Goal: Communication & Community: Answer question/provide support

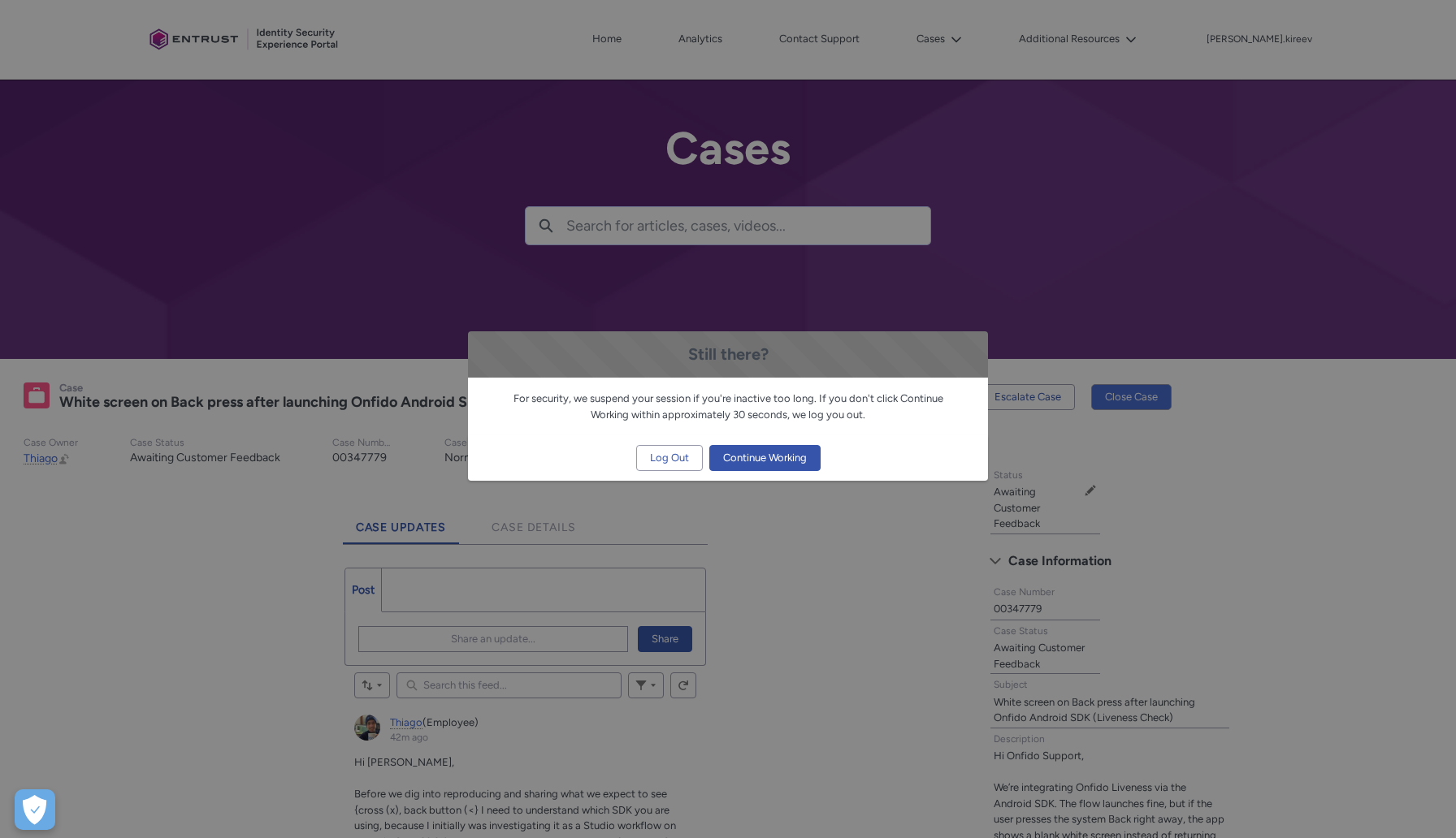
click at [789, 469] on span "Continue Working" at bounding box center [765, 458] width 84 height 24
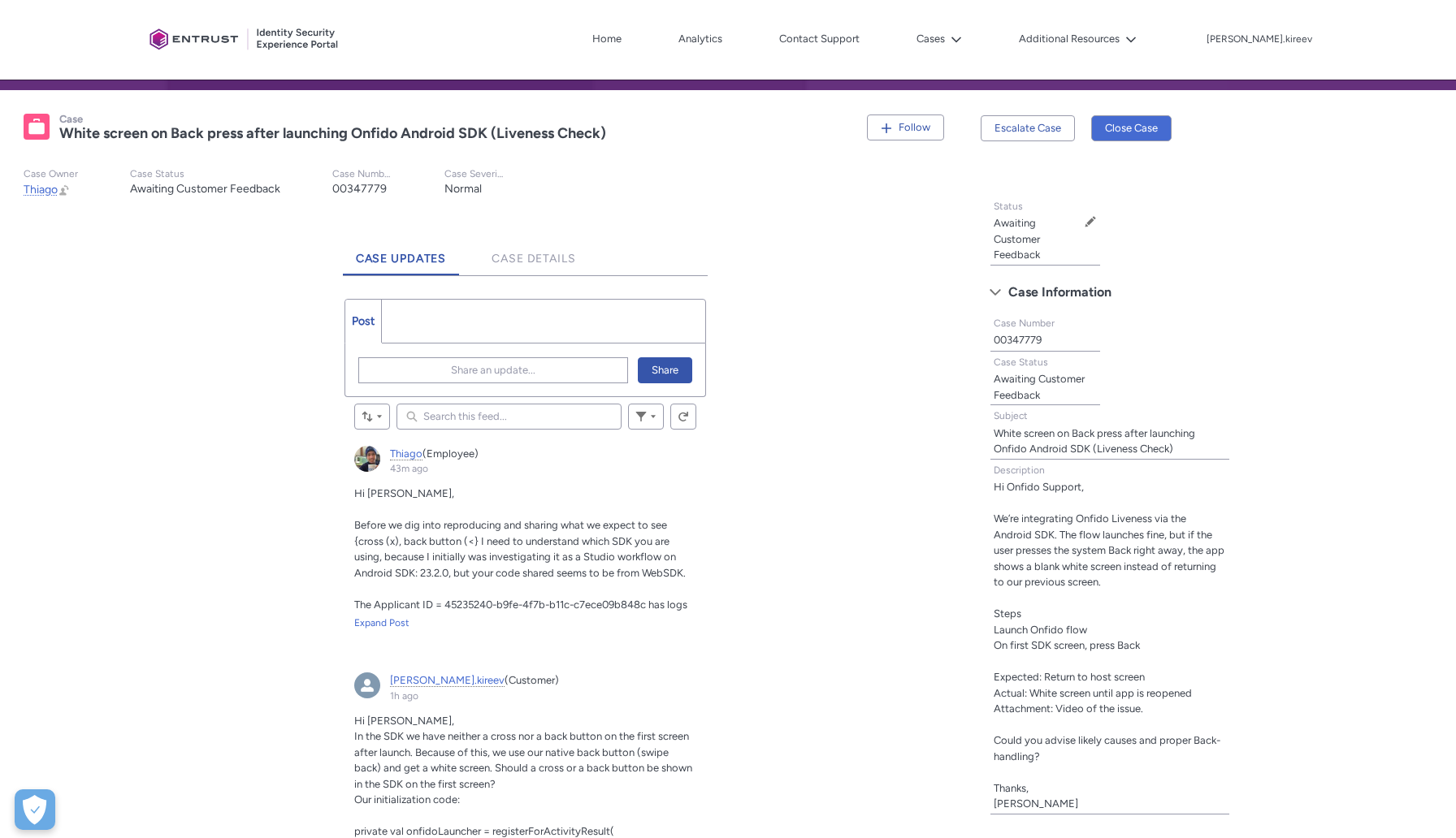
scroll to position [269, 0]
click at [505, 366] on span "Share an update..." at bounding box center [493, 369] width 85 height 24
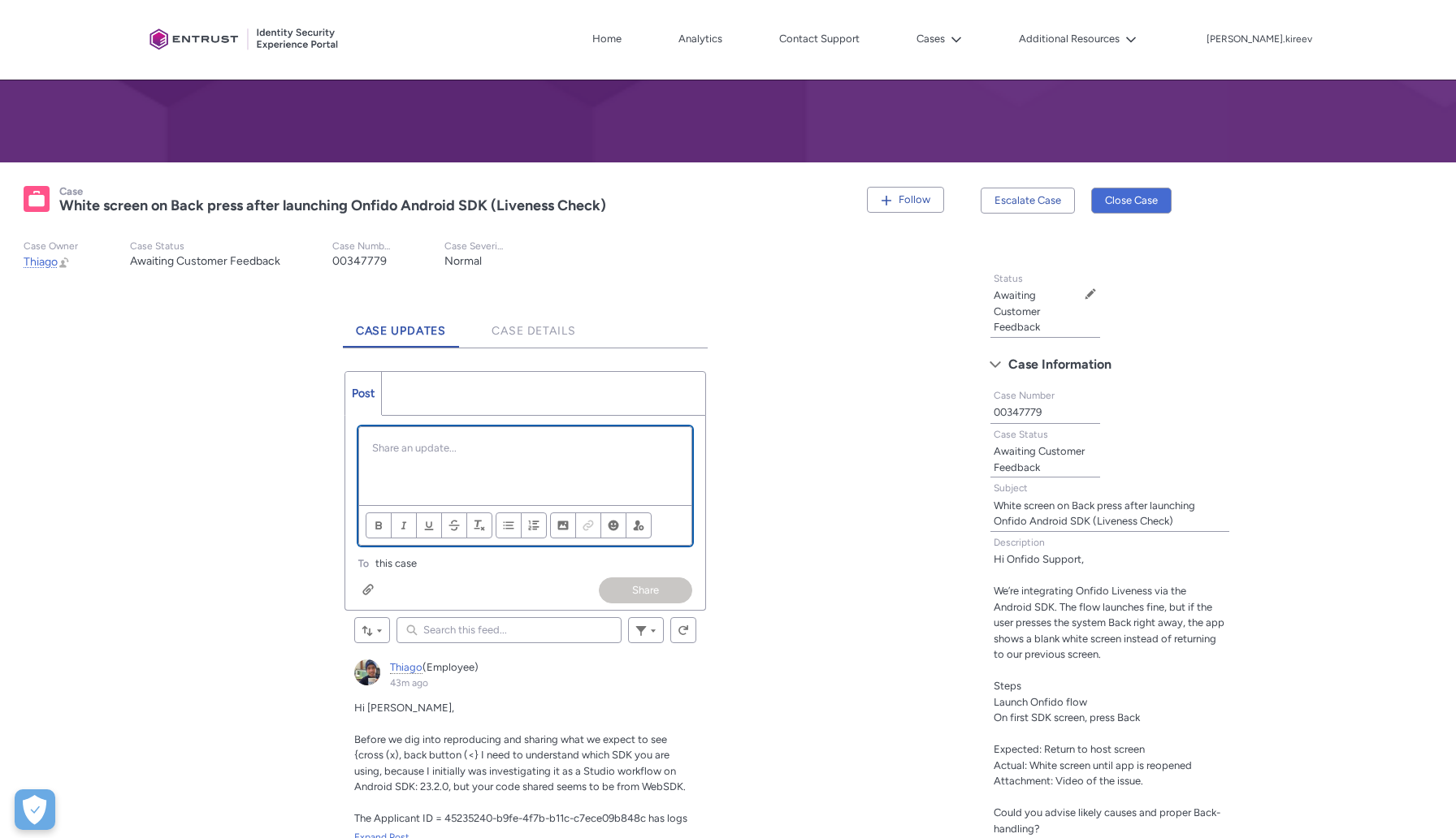
scroll to position [257, 0]
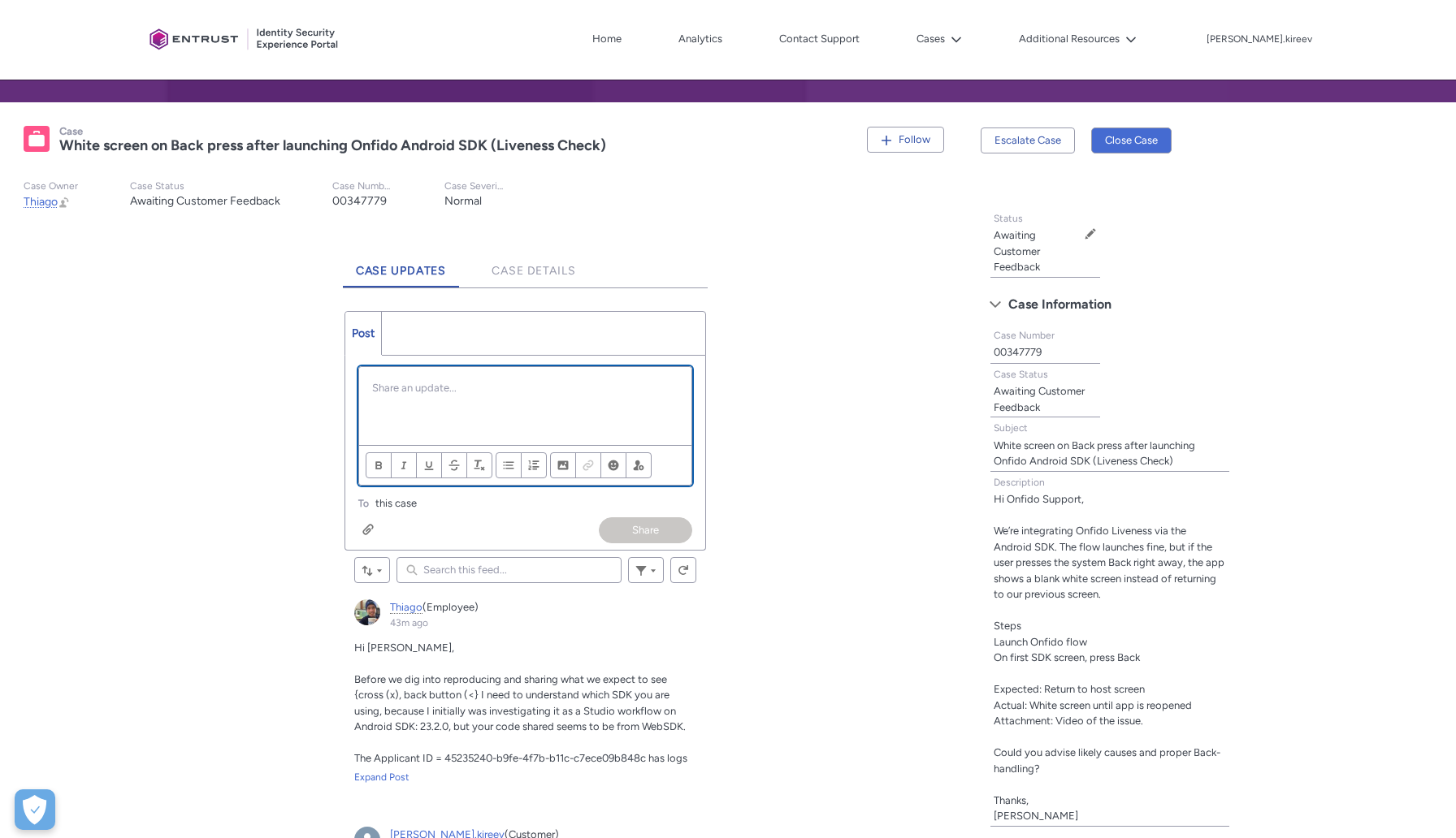
click at [493, 389] on p "Chatter Publisher" at bounding box center [526, 388] width 307 height 16
paste div "Chatter Publisher"
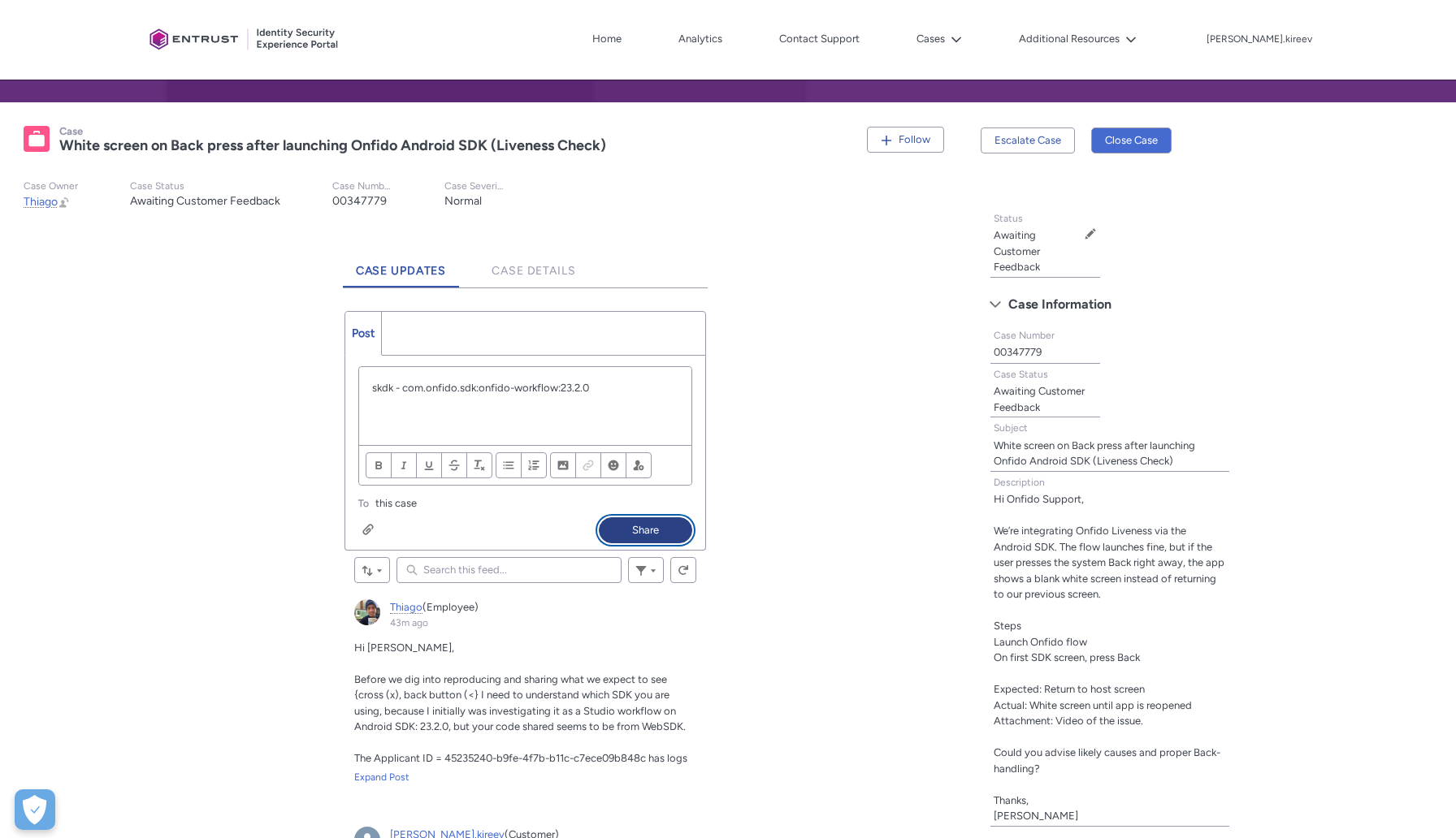
click at [653, 530] on button "Share" at bounding box center [646, 530] width 94 height 26
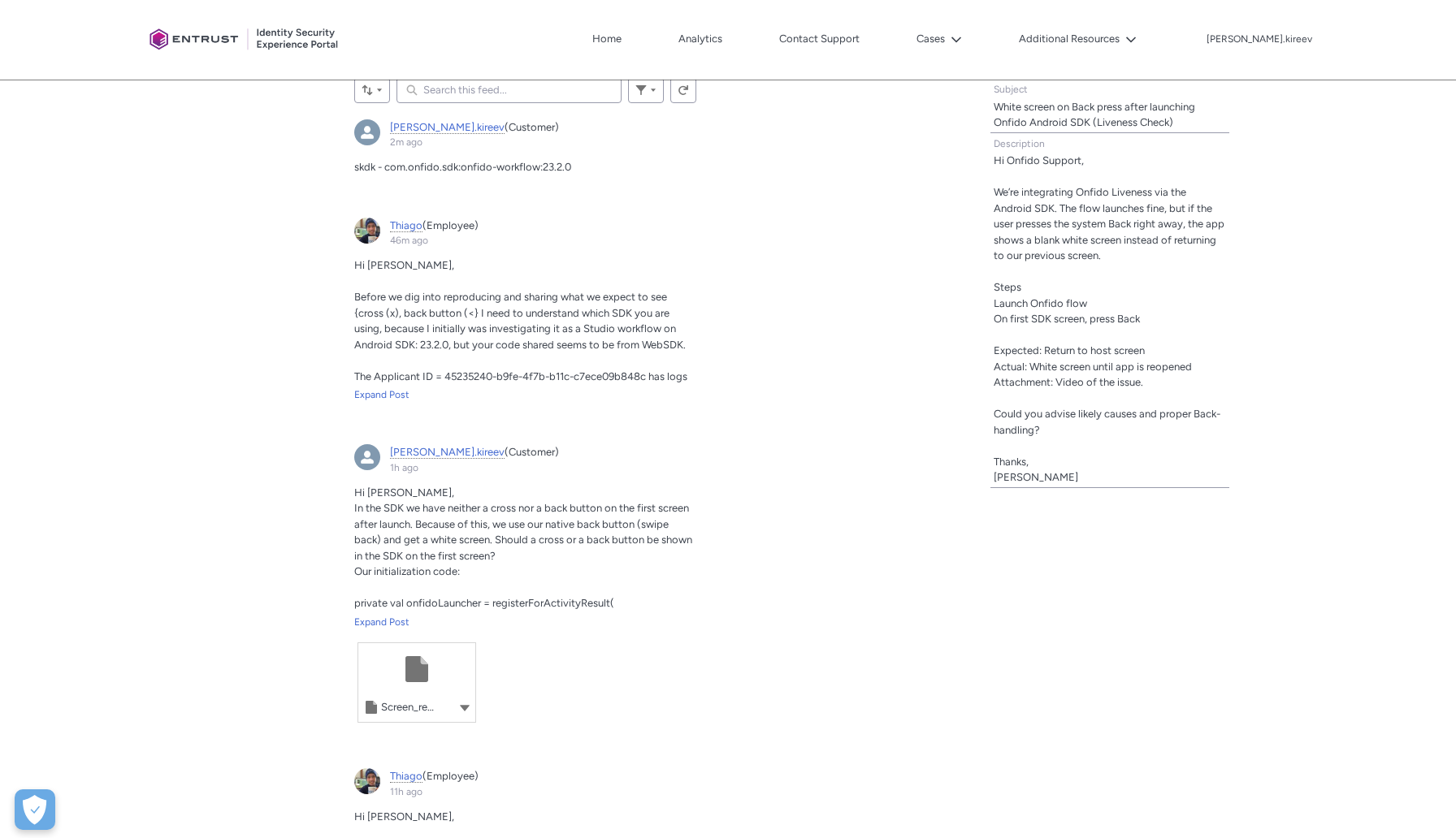
scroll to position [733, 0]
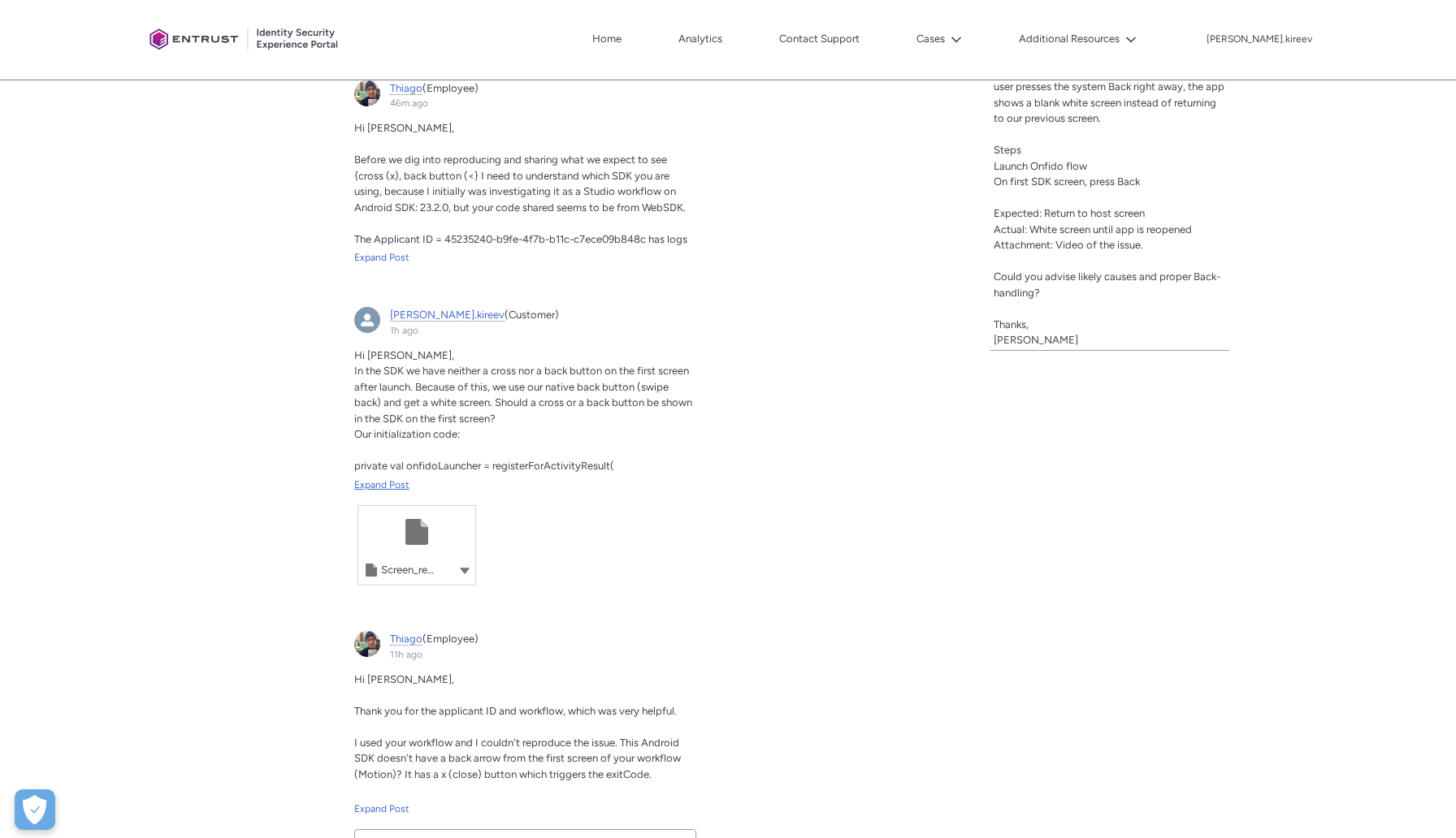
click at [397, 478] on div "Expand Post" at bounding box center [525, 485] width 342 height 14
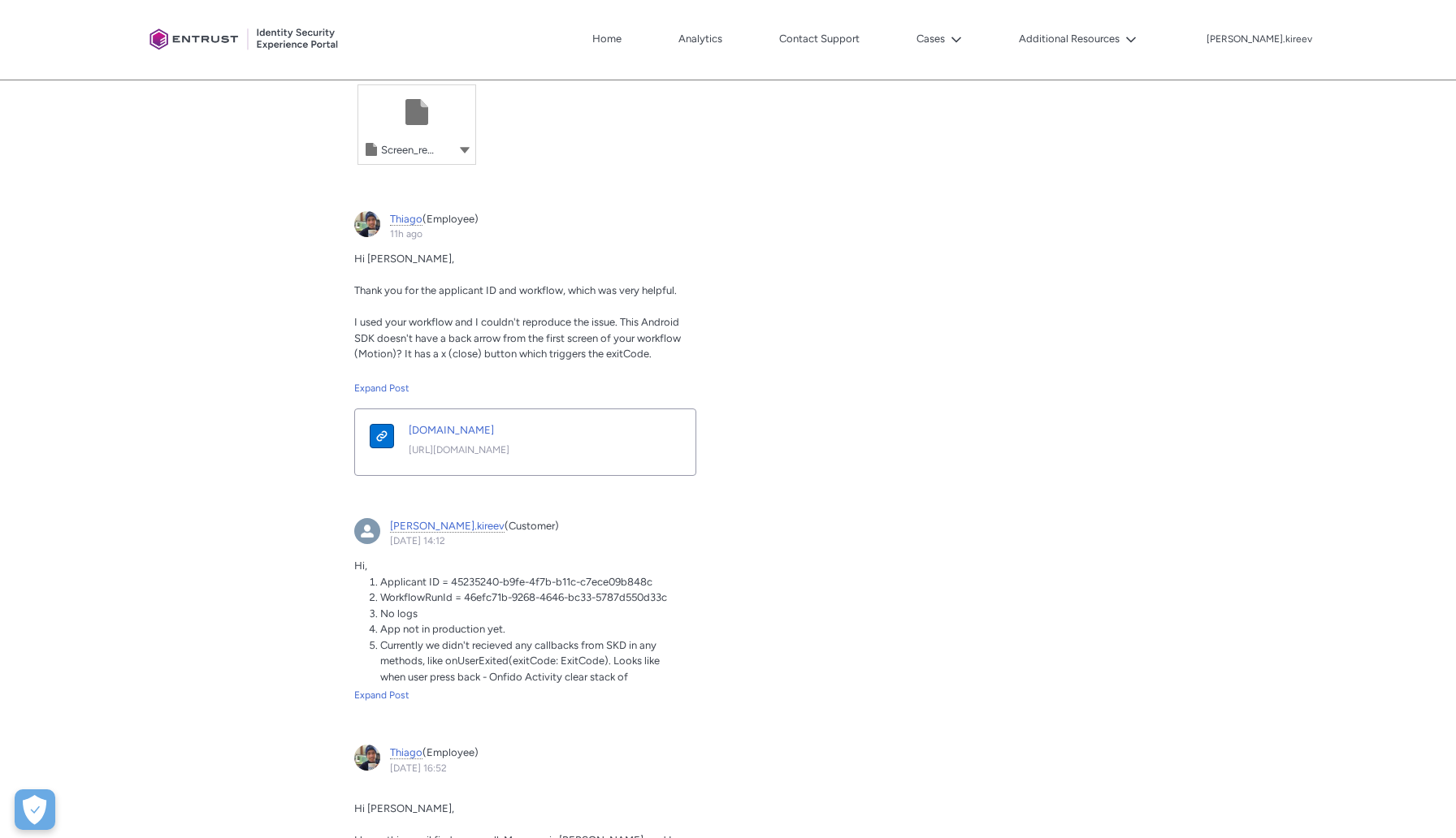
scroll to position [1595, 0]
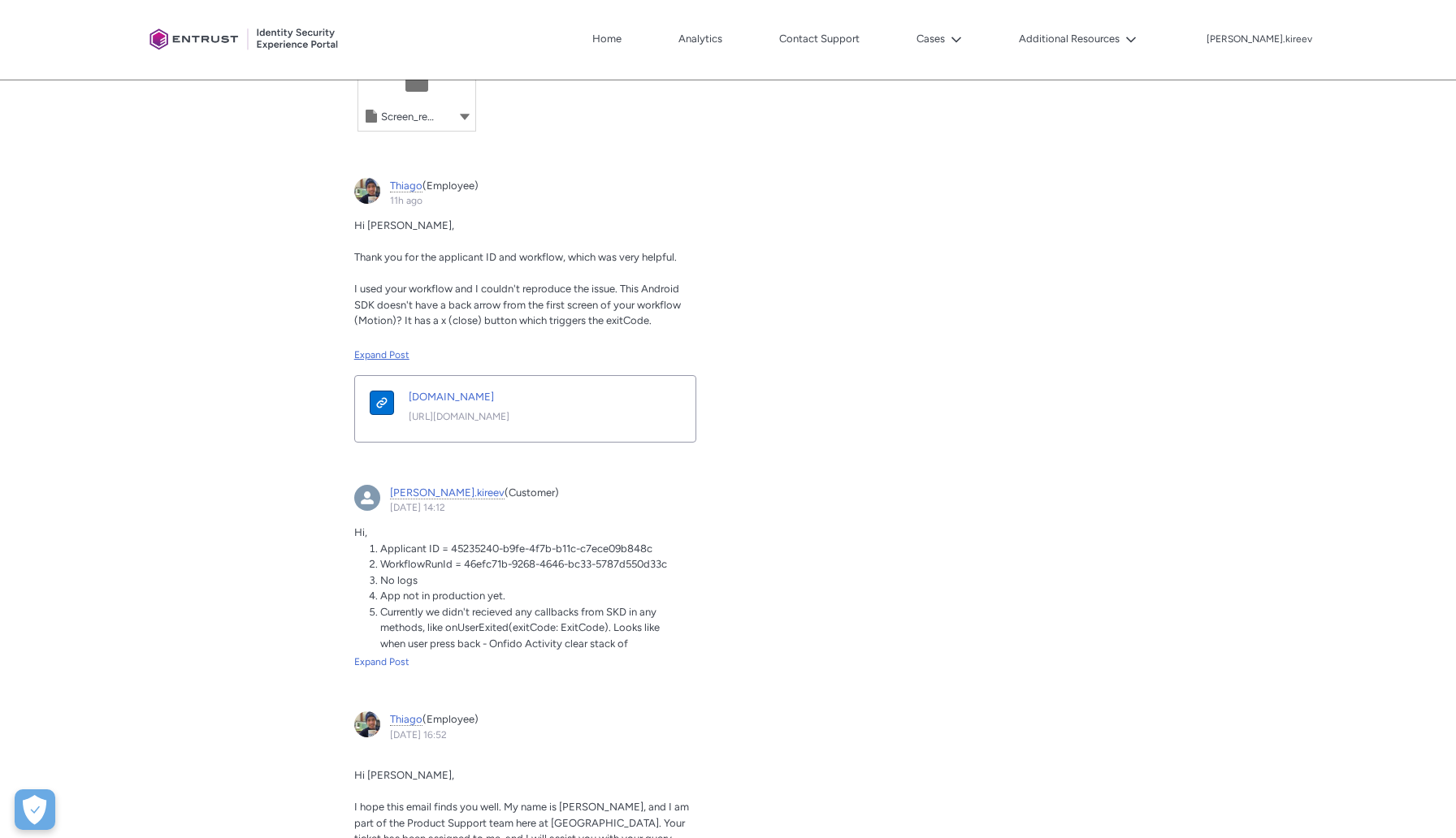
click at [388, 357] on div "Expand Post" at bounding box center [525, 355] width 342 height 14
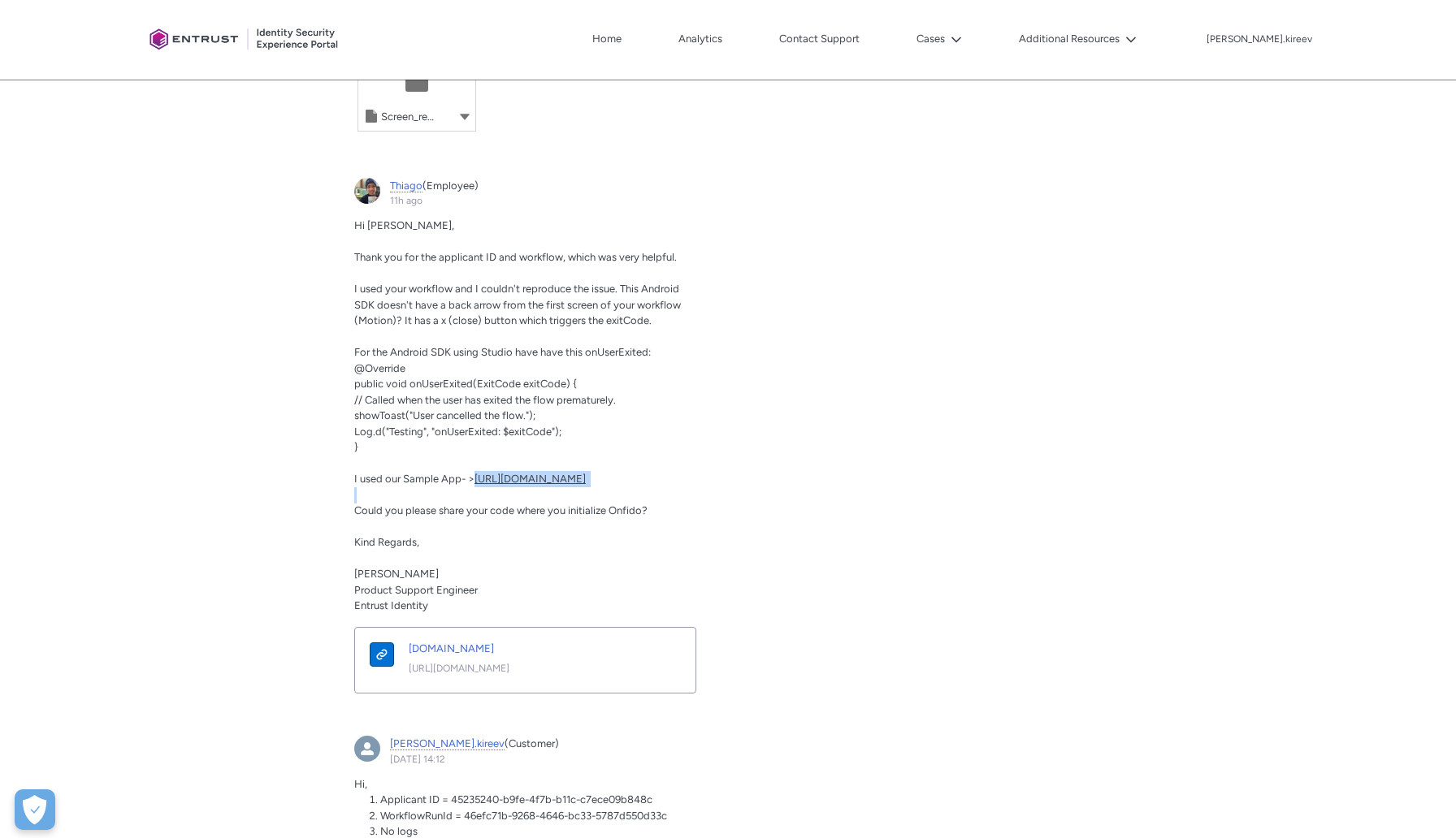
drag, startPoint x: 508, startPoint y: 505, endPoint x: 477, endPoint y: 483, distance: 38.0
click at [477, 483] on div "Hi [PERSON_NAME], Thank you for the applicant ID and workflow, which was very h…" at bounding box center [525, 415] width 342 height 396
copy div "[URL][DOMAIN_NAME]"
